Goal: Task Accomplishment & Management: Manage account settings

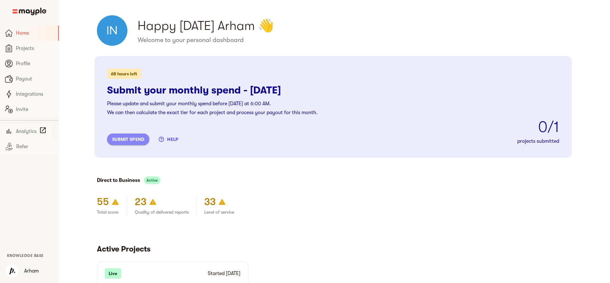
click at [119, 143] on button "submit spend" at bounding box center [128, 139] width 42 height 11
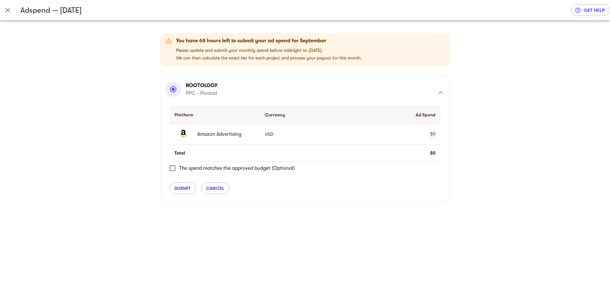
click at [434, 134] on div "$0" at bounding box center [432, 134] width 5 height 7
type input "911.03"
click at [421, 134] on span "check" at bounding box center [422, 134] width 8 height 8
click at [192, 168] on span "The spend matches the approved budget (Optional)" at bounding box center [237, 168] width 116 height 8
click at [179, 168] on input "The spend matches the approved budget (Optional)" at bounding box center [172, 167] width 13 height 13
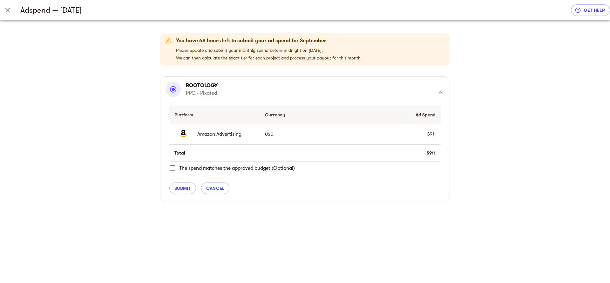
checkbox input "true"
click at [180, 189] on span "submit" at bounding box center [183, 188] width 17 height 8
click at [182, 190] on div "You have 68 hours left to submit your ad spend for September Please update and …" at bounding box center [305, 151] width 610 height 263
click at [363, 148] on div "Platform Currency Ad Spend Amazon Advertising USD $911 Total $911 The spend mat…" at bounding box center [305, 149] width 279 height 93
click at [146, 38] on div "You have 68 hours left to submit your ad spend for September Please update and …" at bounding box center [305, 151] width 610 height 263
